Goal: Task Accomplishment & Management: Use online tool/utility

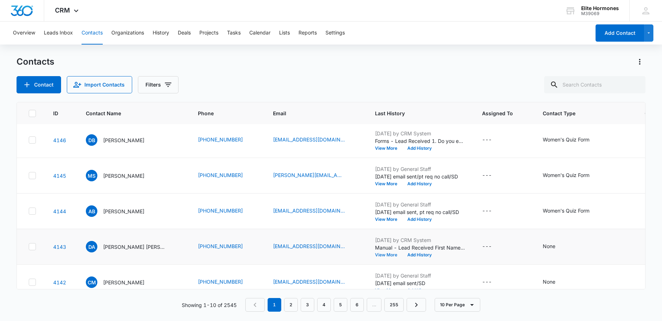
scroll to position [3, 0]
click at [412, 255] on button "Add History" at bounding box center [419, 254] width 34 height 4
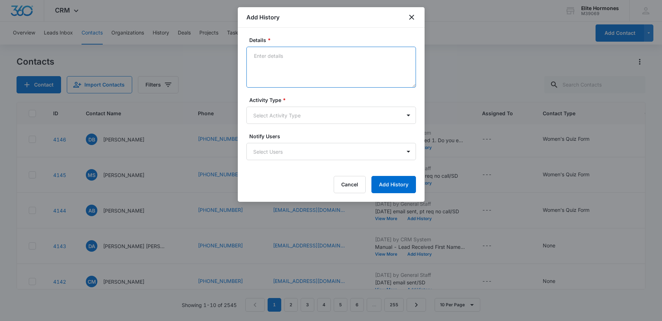
click at [327, 70] on textarea "Details *" at bounding box center [331, 67] width 170 height 41
type textarea "[DATE] email sent/SD"
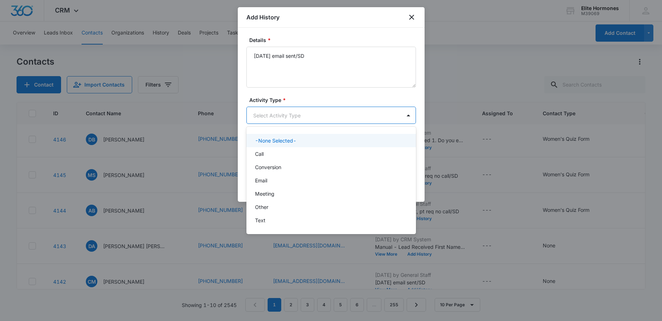
click at [363, 112] on body "CRM Apps Reputation Websites Forms CRM Email Social Content Ads Intelligence Fi…" at bounding box center [331, 160] width 662 height 321
click at [363, 181] on div "Email" at bounding box center [330, 181] width 151 height 8
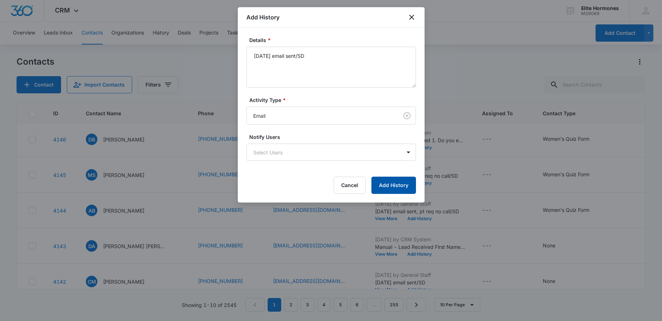
drag, startPoint x: 394, startPoint y: 184, endPoint x: 437, endPoint y: 226, distance: 60.4
click at [394, 184] on button "Add History" at bounding box center [393, 185] width 45 height 17
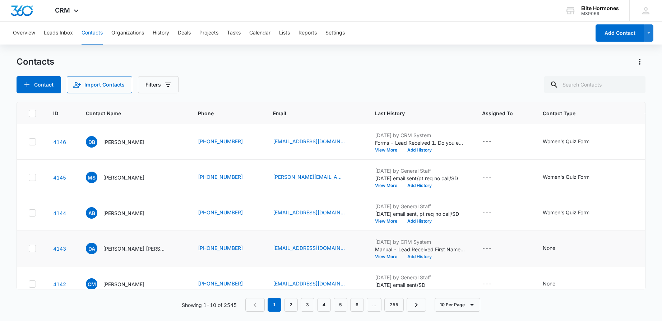
scroll to position [0, 0]
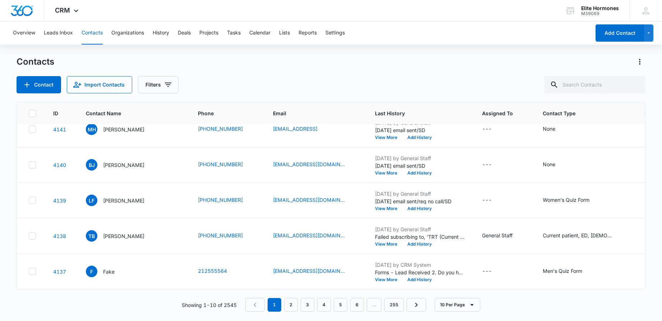
scroll to position [196, 0]
